Goal: Task Accomplishment & Management: Manage account settings

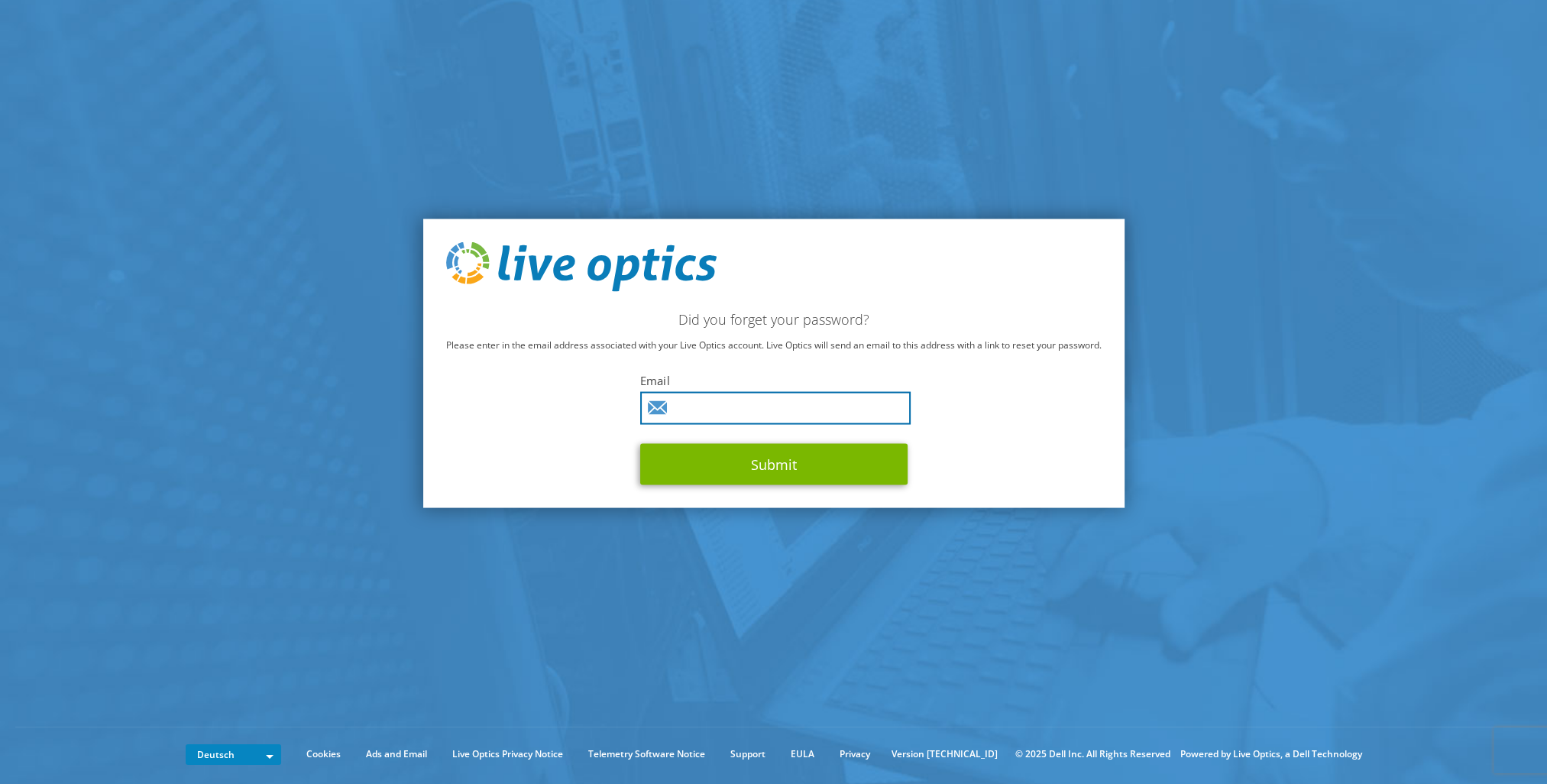
click at [787, 404] on input "text" at bounding box center [776, 408] width 271 height 33
type input "andreas.haensch@atos.net"
click at [640, 444] on button "Submit" at bounding box center [774, 464] width 267 height 41
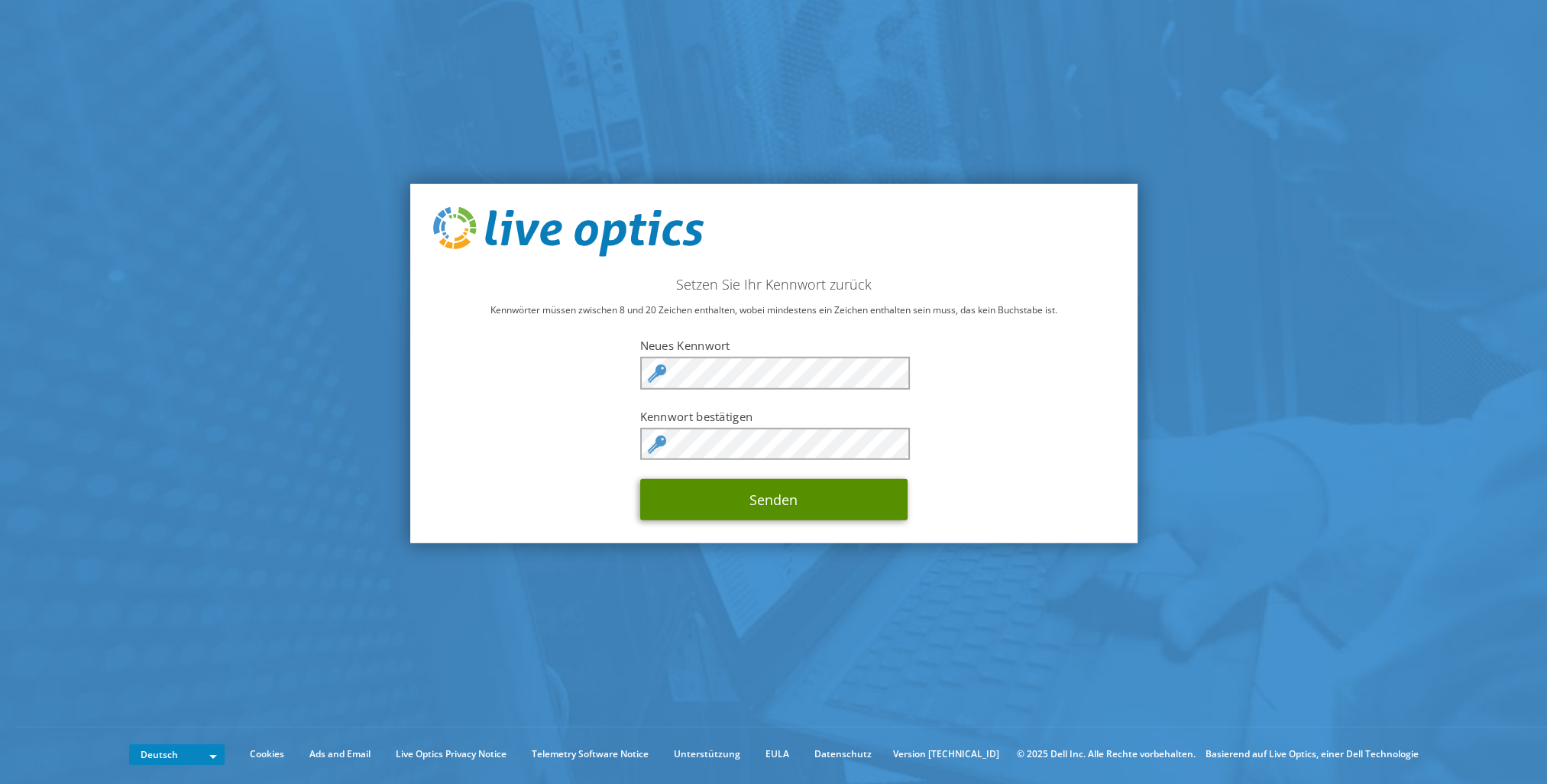
click at [822, 492] on button "Senden" at bounding box center [774, 499] width 267 height 41
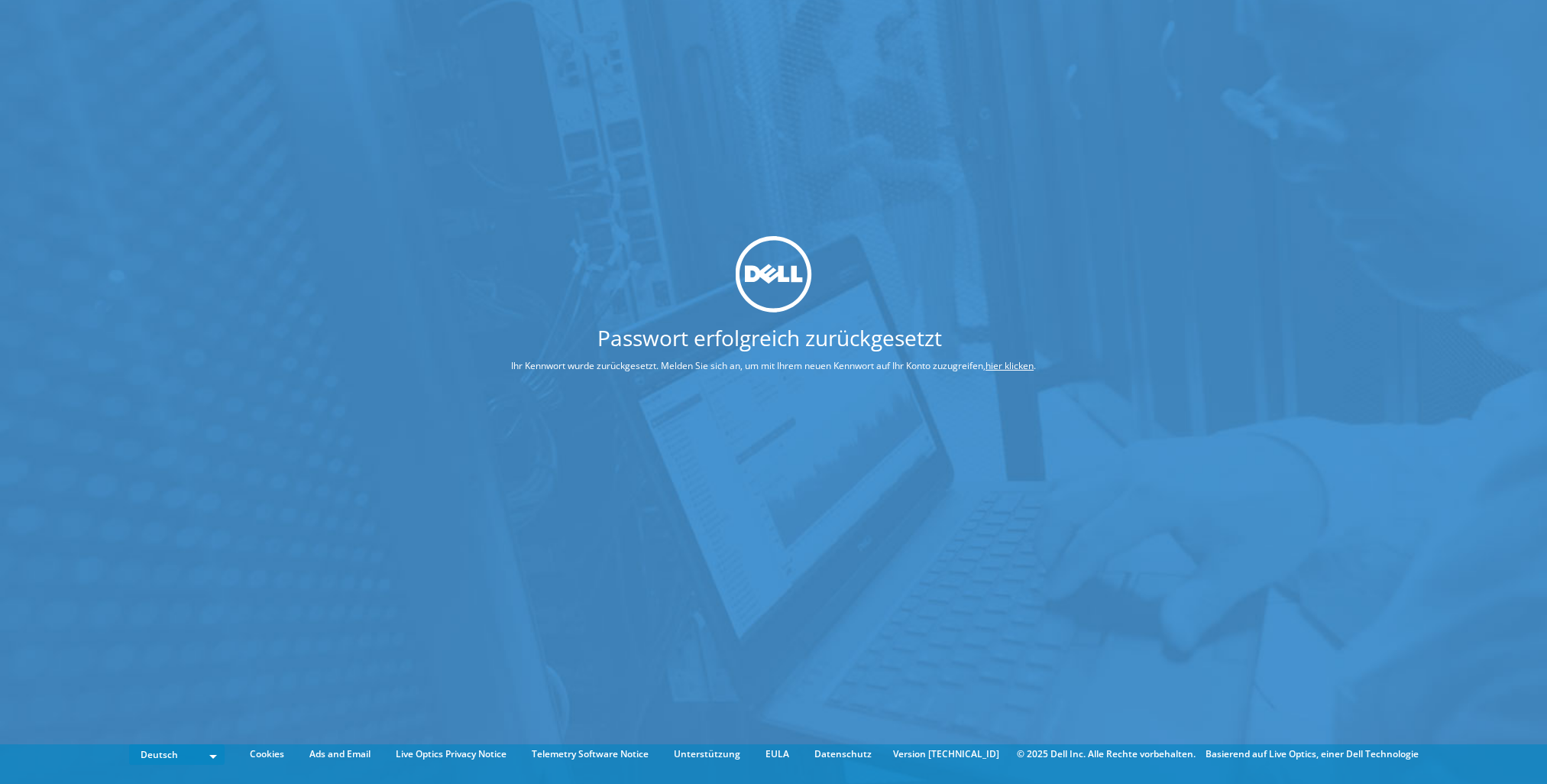
click at [1054, 486] on div "Passwort erfolgreich zurückgesetzt Ihr Kennwort wurde zurückgesetzt. Melden Sie…" at bounding box center [773, 369] width 1547 height 738
click at [480, 260] on div at bounding box center [773, 274] width 639 height 76
click at [1021, 366] on link "hier klicken" at bounding box center [1009, 365] width 48 height 13
